Goal: Find specific page/section: Find specific page/section

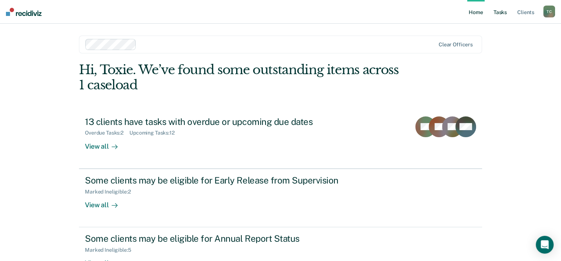
click at [503, 10] on link "Tasks" at bounding box center [500, 12] width 16 height 24
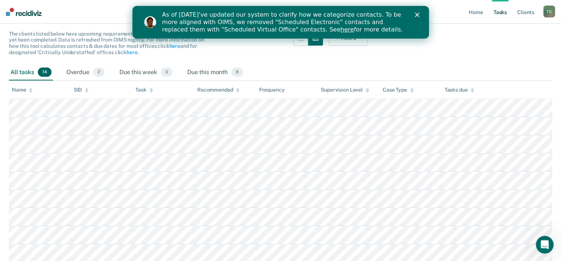
scroll to position [68, 0]
